Goal: Obtain resource: Download file/media

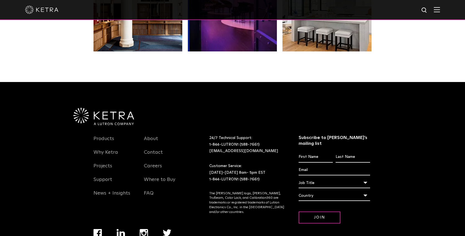
scroll to position [1168, 0]
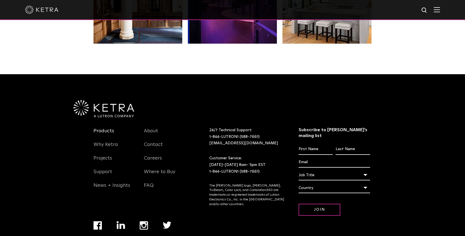
click at [107, 128] on link "Products" at bounding box center [103, 134] width 21 height 13
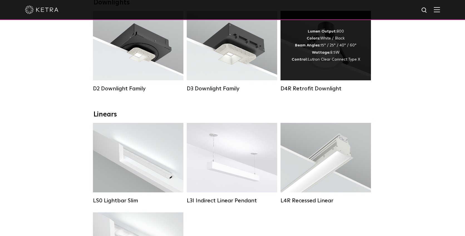
scroll to position [169, 0]
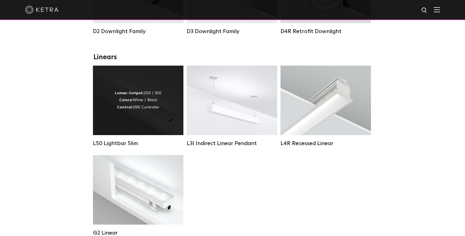
click at [126, 123] on div "Lumen Output: 200 / 350 Colors: White / Black Control: X96 Controller" at bounding box center [138, 101] width 90 height 70
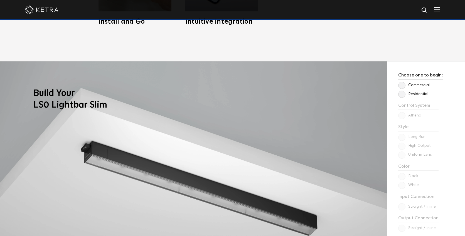
scroll to position [459, 0]
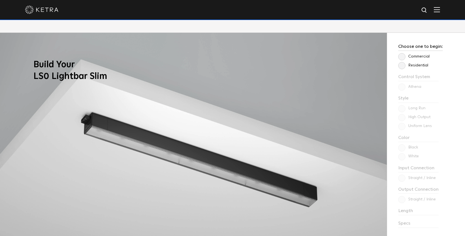
click at [403, 65] on label "Residential" at bounding box center [413, 65] width 30 height 5
click at [0, 0] on input "Residential" at bounding box center [0, 0] width 0 height 0
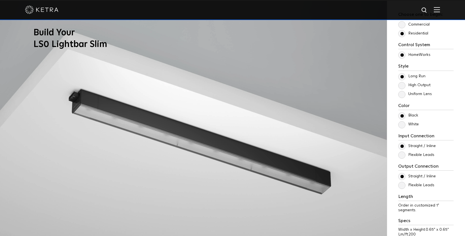
scroll to position [501, 0]
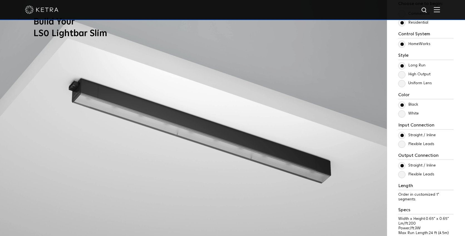
click at [401, 147] on label "Flexible Leads" at bounding box center [416, 144] width 36 height 5
click at [0, 0] on input "Flexible Leads" at bounding box center [0, 0] width 0 height 0
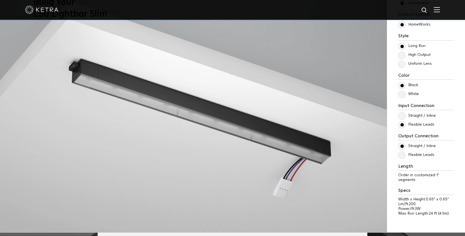
scroll to position [517, 0]
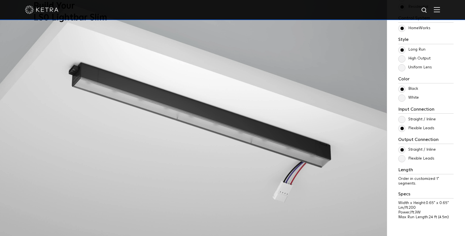
click at [400, 61] on label "High Output" at bounding box center [414, 58] width 32 height 5
click at [0, 0] on input "High Output" at bounding box center [0, 0] width 0 height 0
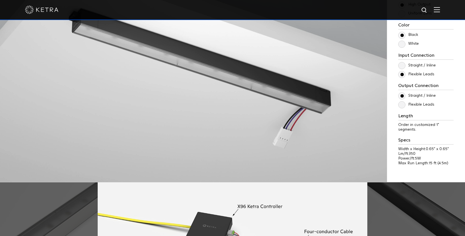
scroll to position [578, 0]
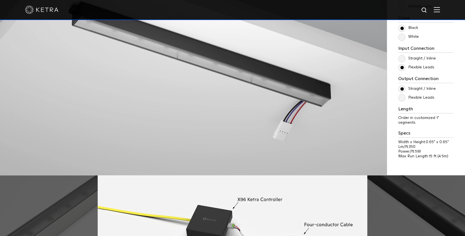
click at [402, 98] on label "Flexible Leads" at bounding box center [416, 97] width 36 height 5
click at [0, 0] on input "Flexible Leads" at bounding box center [0, 0] width 0 height 0
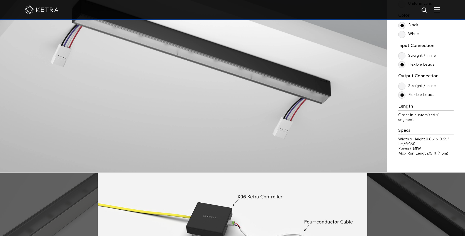
scroll to position [553, 0]
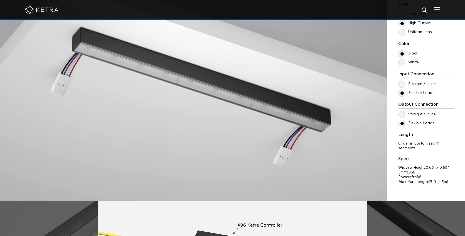
click at [401, 82] on label "Straight / Inline" at bounding box center [417, 84] width 38 height 5
click at [0, 0] on input "Straight / Inline" at bounding box center [0, 0] width 0 height 0
click at [403, 116] on label "Straight / Inline" at bounding box center [417, 114] width 38 height 5
click at [0, 0] on input "Straight / Inline" at bounding box center [0, 0] width 0 height 0
click at [404, 93] on label "Flexible Leads" at bounding box center [416, 93] width 36 height 5
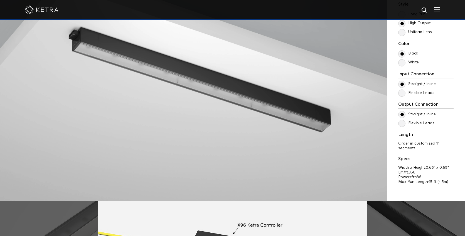
click at [0, 0] on input "Flexible Leads" at bounding box center [0, 0] width 0 height 0
click at [403, 125] on label "Flexible Leads" at bounding box center [416, 123] width 36 height 5
click at [0, 0] on input "Flexible Leads" at bounding box center [0, 0] width 0 height 0
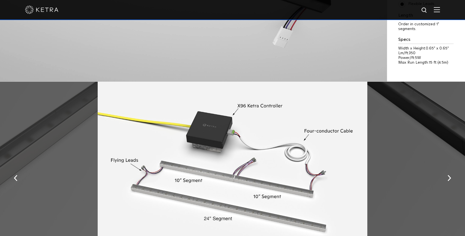
scroll to position [700, 0]
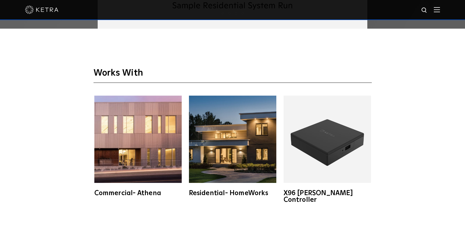
scroll to position [916, 0]
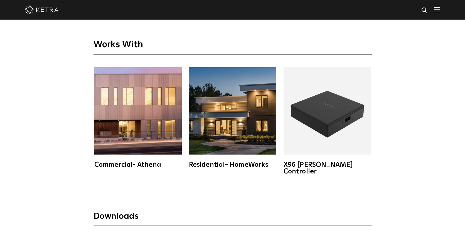
click at [331, 153] on img at bounding box center [326, 110] width 87 height 87
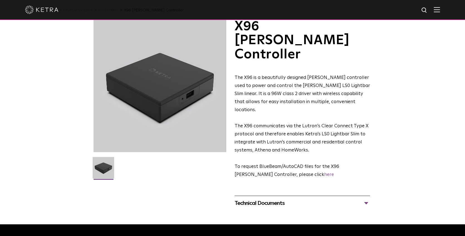
scroll to position [37, 0]
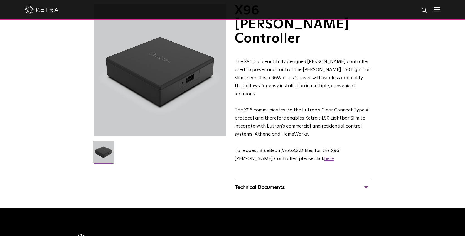
click at [324, 157] on link "here" at bounding box center [329, 159] width 10 height 5
click at [275, 183] on div "Technical Documents" at bounding box center [301, 187] width 135 height 9
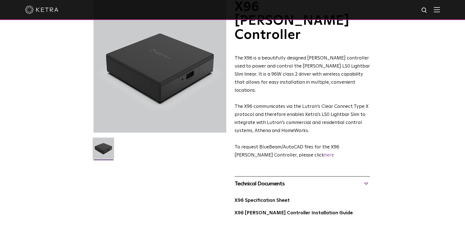
scroll to position [44, 0]
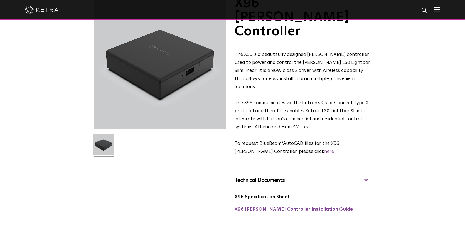
click at [279, 207] on link "X96 [PERSON_NAME] Controller Installation Guide" at bounding box center [293, 209] width 118 height 5
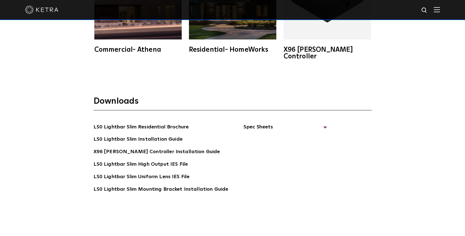
scroll to position [1060, 0]
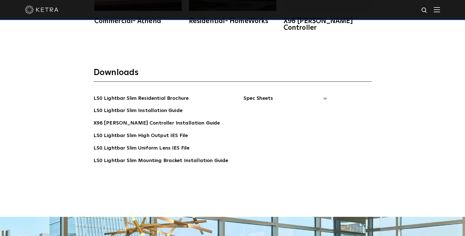
click at [258, 95] on span "Spec Sheets" at bounding box center [284, 101] width 83 height 12
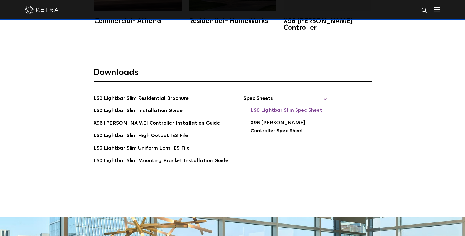
click at [264, 107] on link "LS0 Lightbar Slim Spec Sheet" at bounding box center [285, 111] width 71 height 9
